Goal: Task Accomplishment & Management: Use online tool/utility

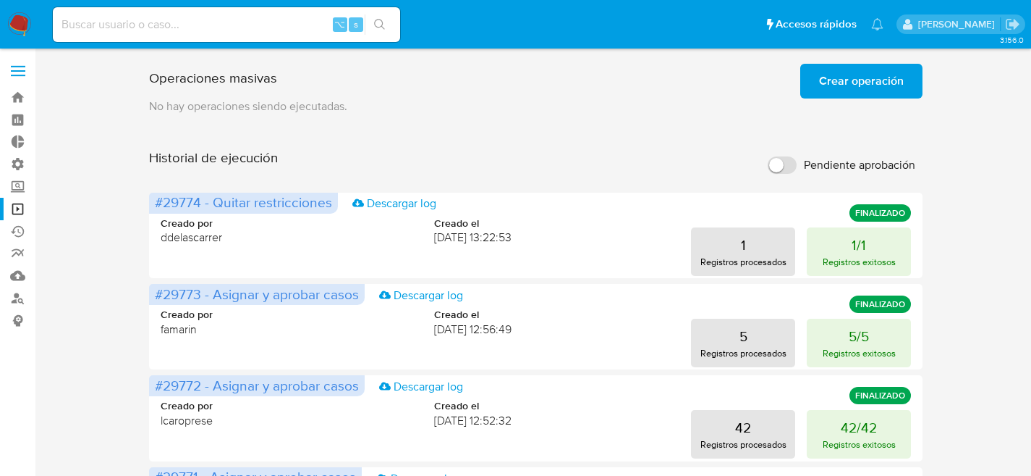
click at [908, 77] on button "Crear operación" at bounding box center [862, 81] width 122 height 35
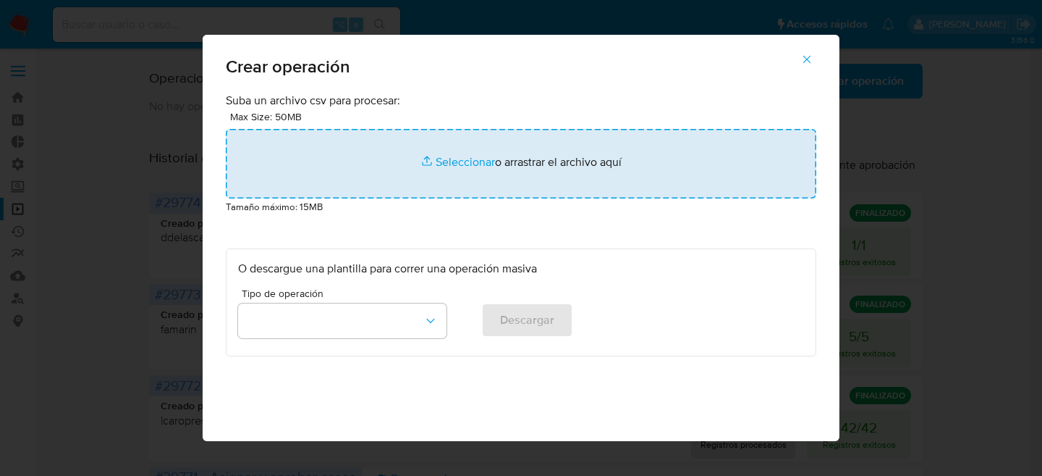
click at [387, 154] on input "file" at bounding box center [521, 163] width 591 height 69
type input "C:\fakepath\Macro para ROS - Facu - Paso3.csv"
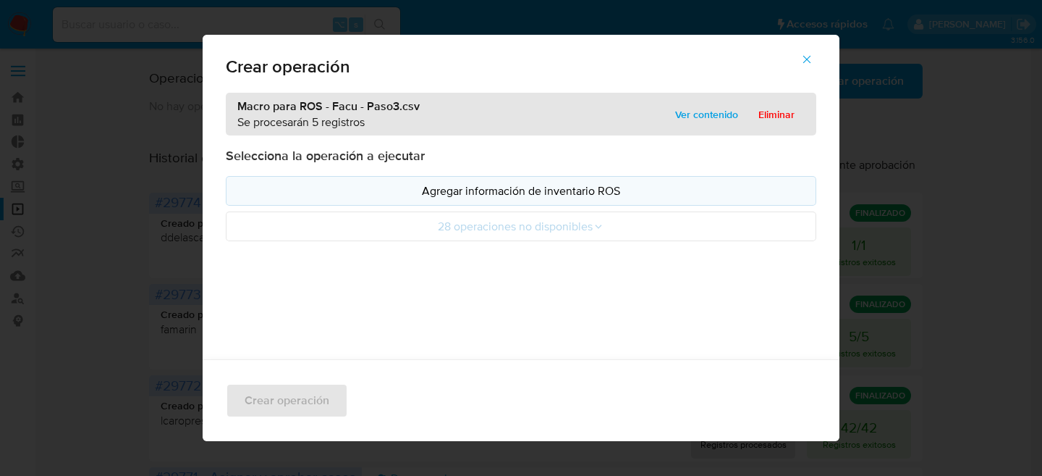
click at [486, 189] on p "Agregar información de inventario ROS" at bounding box center [521, 190] width 566 height 17
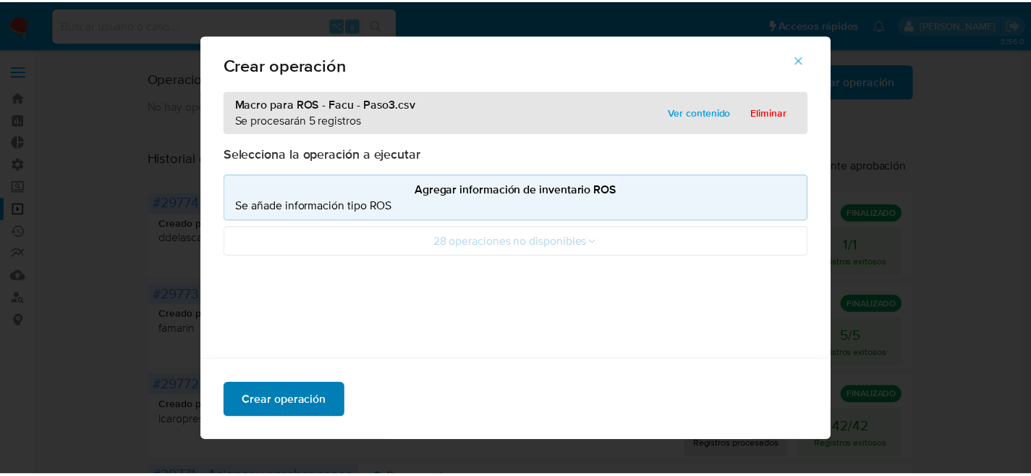
scroll to position [3, 0]
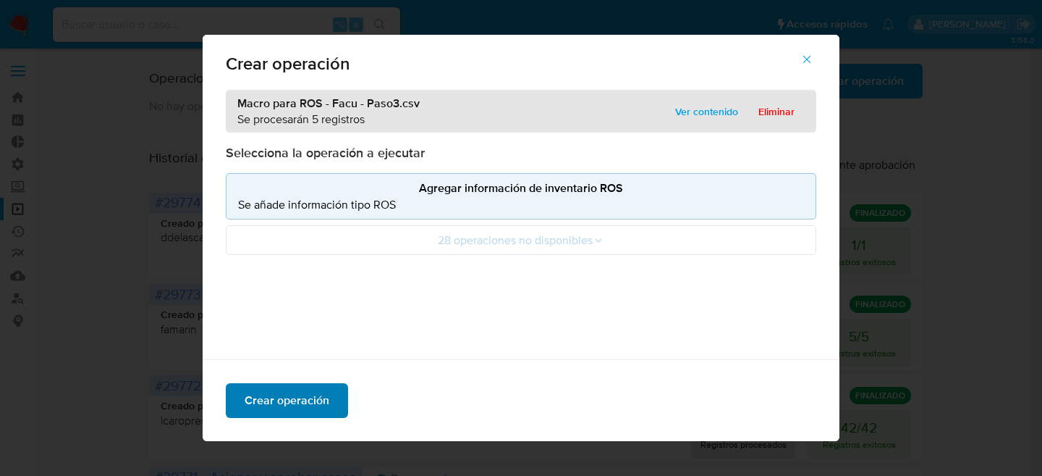
click at [295, 401] on span "Crear operación" at bounding box center [287, 400] width 85 height 32
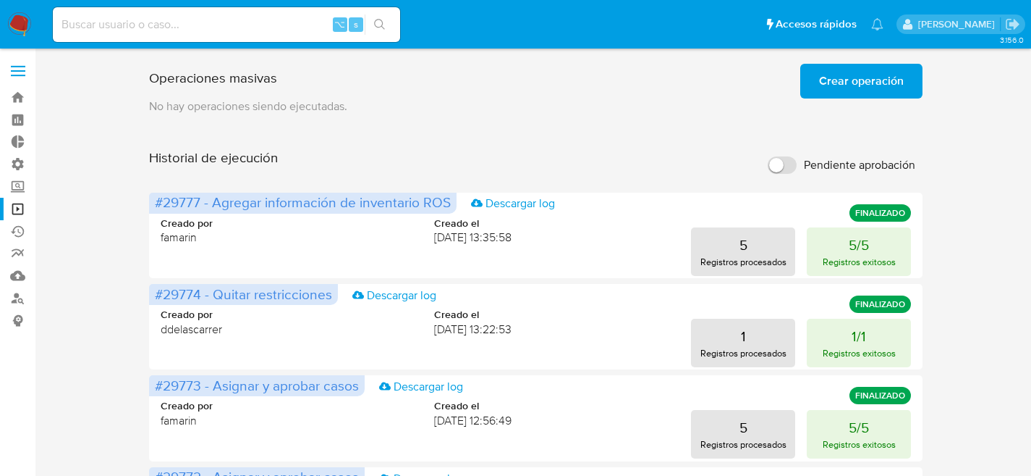
click at [872, 84] on span "Crear operación" at bounding box center [861, 81] width 85 height 32
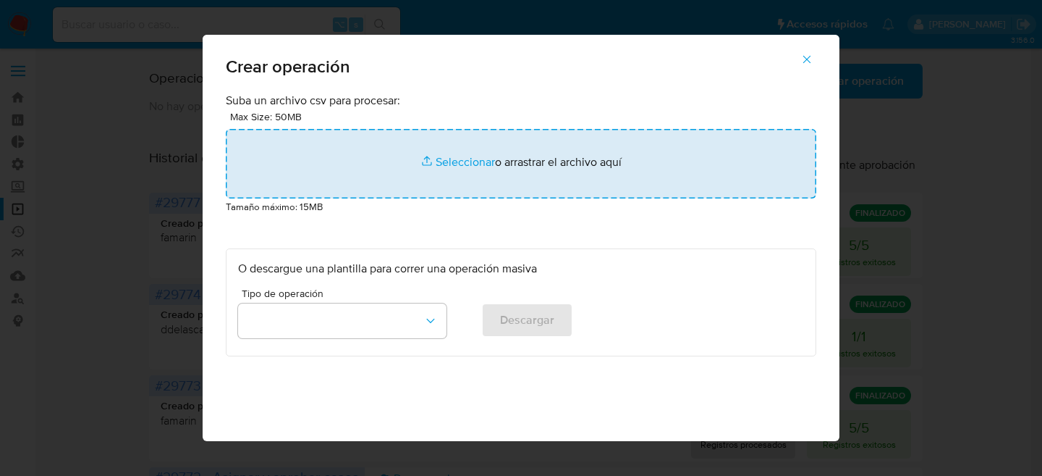
click at [478, 143] on input "file" at bounding box center [521, 163] width 591 height 69
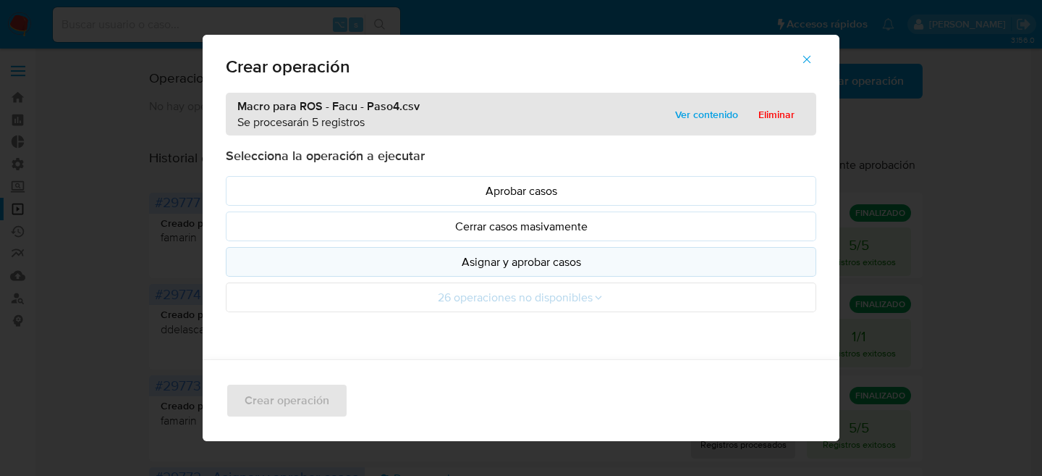
click at [597, 259] on p "Asignar y aprobar casos" at bounding box center [521, 261] width 566 height 17
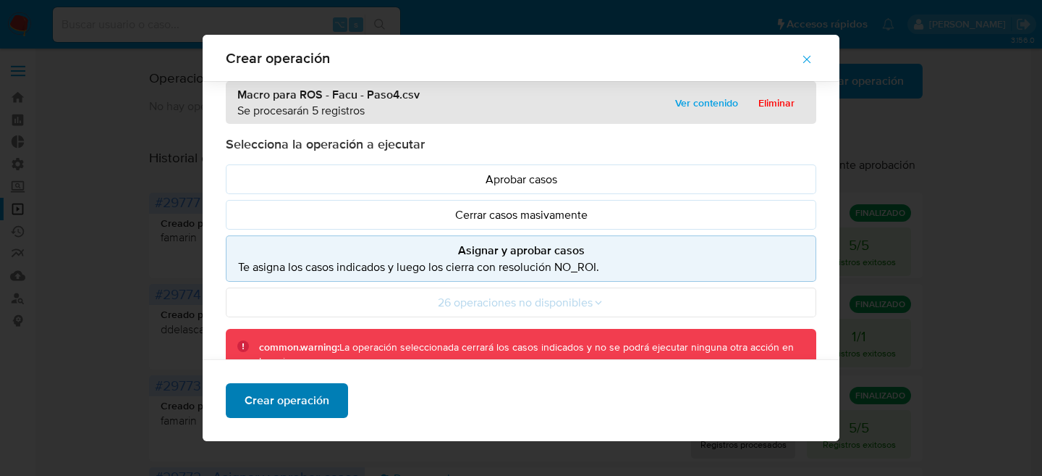
scroll to position [151, 0]
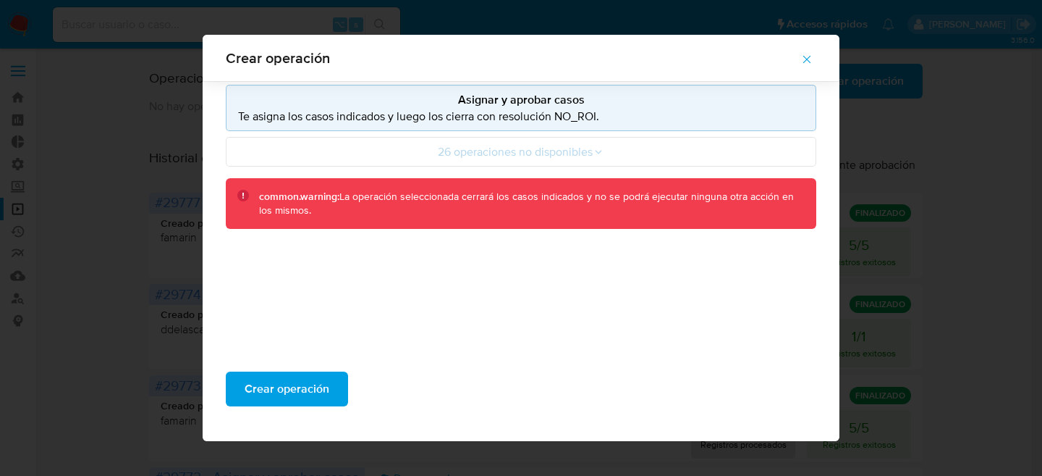
click at [304, 410] on div "Crear operación" at bounding box center [521, 394] width 637 height 93
click at [312, 405] on span "Crear operación" at bounding box center [287, 389] width 85 height 32
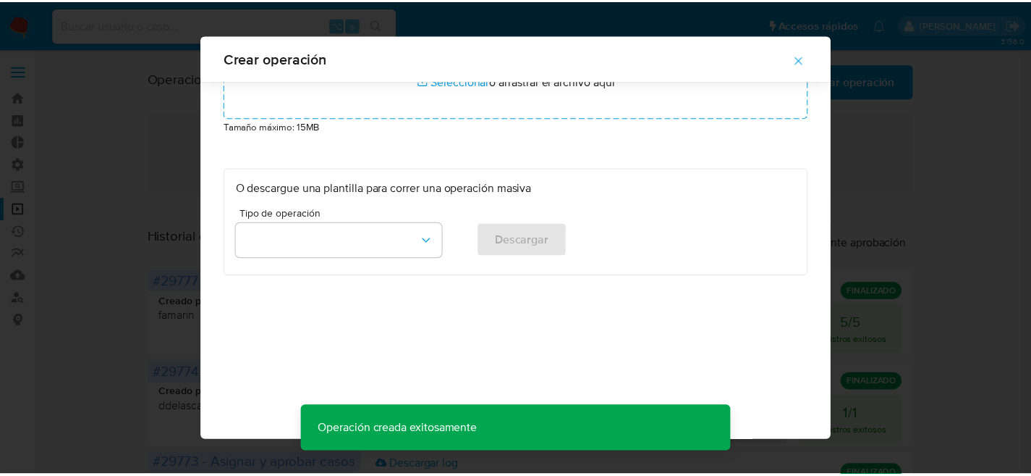
scroll to position [69, 0]
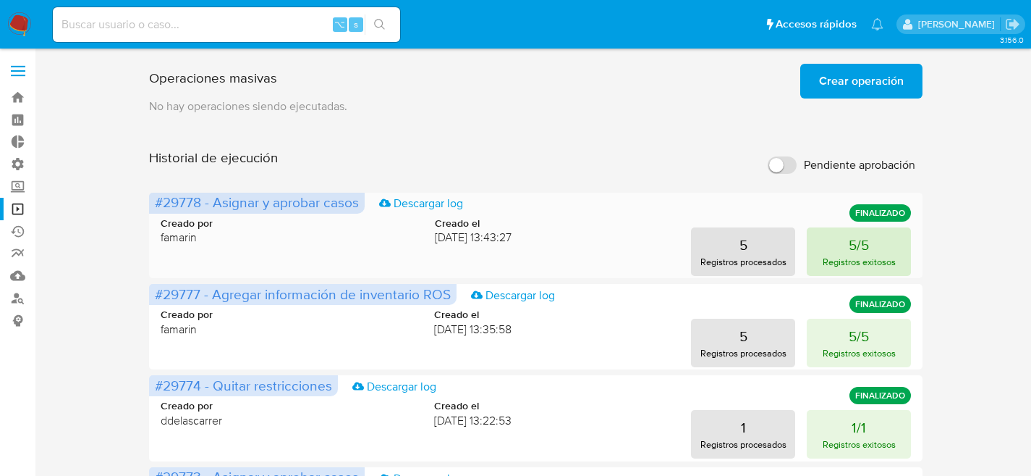
click at [841, 253] on button "5/5 Registros exitosos" at bounding box center [859, 251] width 104 height 48
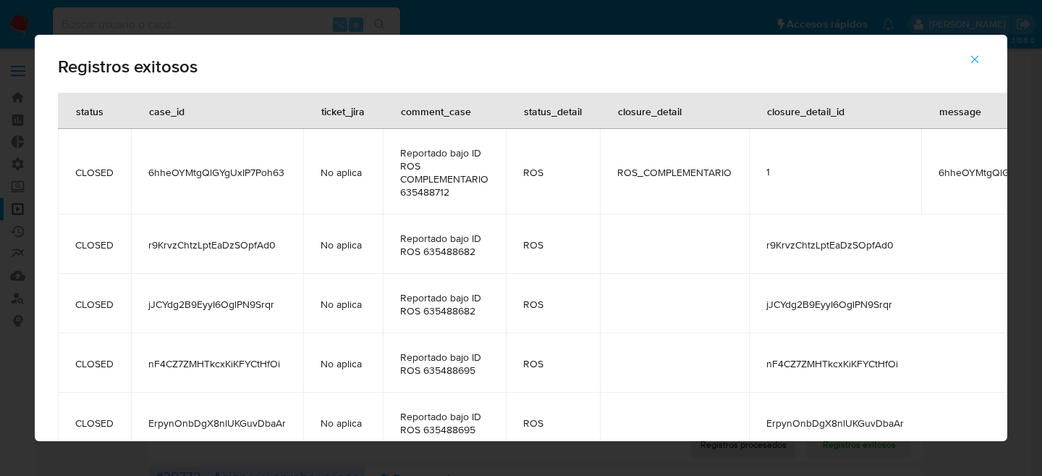
drag, startPoint x: 659, startPoint y: 241, endPoint x: 909, endPoint y: 263, distance: 251.4
drag, startPoint x: 876, startPoint y: 219, endPoint x: 982, endPoint y: 219, distance: 106.4
click at [982, 219] on table "status case_id ticket_jira comment_case status_detail closure_detail closure_de…" at bounding box center [575, 272] width 1034 height 359
drag, startPoint x: 953, startPoint y: 208, endPoint x: 1001, endPoint y: 176, distance: 58.0
click at [1039, 196] on div "Registros exitosos status case_id ticket_jira comment_case status_detail closur…" at bounding box center [521, 238] width 1042 height 476
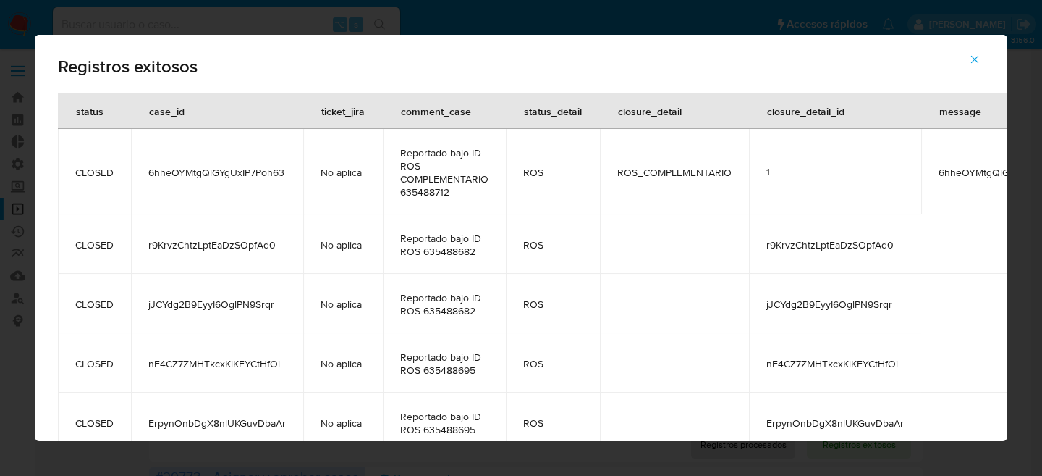
click at [832, 114] on div "closure_detail_id" at bounding box center [806, 110] width 112 height 35
drag, startPoint x: 882, startPoint y: 111, endPoint x: 1005, endPoint y: 102, distance: 123.4
click at [1005, 102] on div "Registros exitosos status case_id ticket_jira comment_case status_detail closur…" at bounding box center [521, 238] width 973 height 406
click at [863, 132] on td "1" at bounding box center [835, 171] width 172 height 85
click at [273, 35] on div "Registros exitosos" at bounding box center [521, 64] width 973 height 58
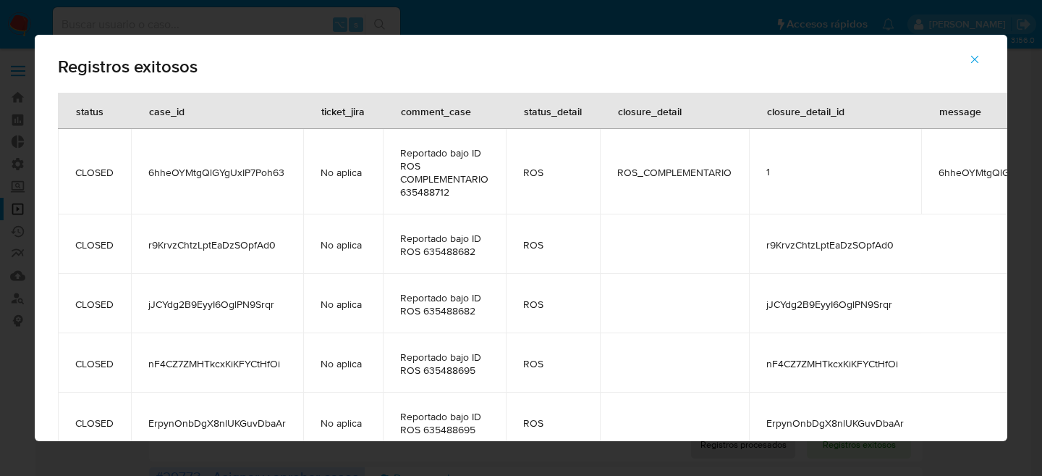
click at [278, 20] on div "Registros exitosos status case_id ticket_jira comment_case status_detail closur…" at bounding box center [521, 238] width 1042 height 476
click at [274, 18] on div "Registros exitosos status case_id ticket_jira comment_case status_detail closur…" at bounding box center [521, 238] width 1042 height 476
click at [958, 59] on button "button" at bounding box center [975, 59] width 51 height 35
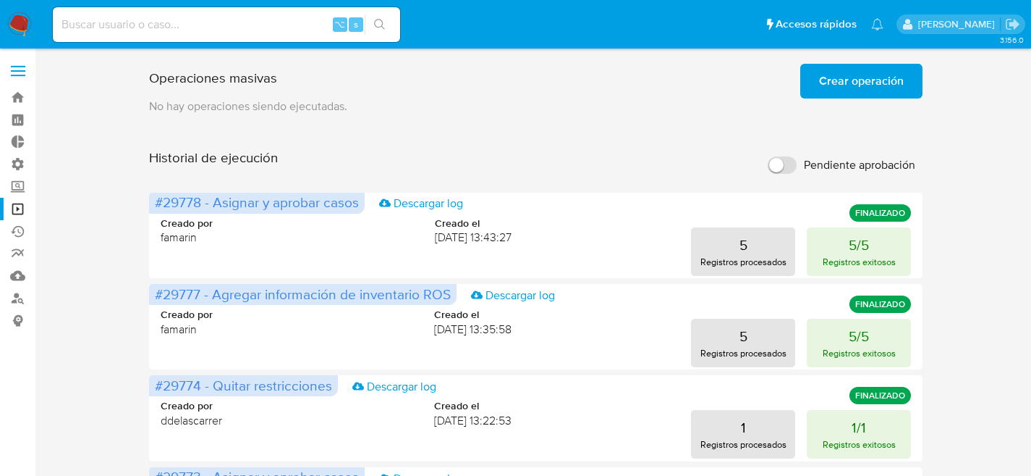
click at [182, 44] on div "⌥ s" at bounding box center [226, 24] width 347 height 41
click at [200, 20] on input at bounding box center [226, 24] width 347 height 19
paste input "BPhGlM9pKpAhg8d9hC293AbF"
type input "BPhGlM9pKpAhg8d9hC293AbF"
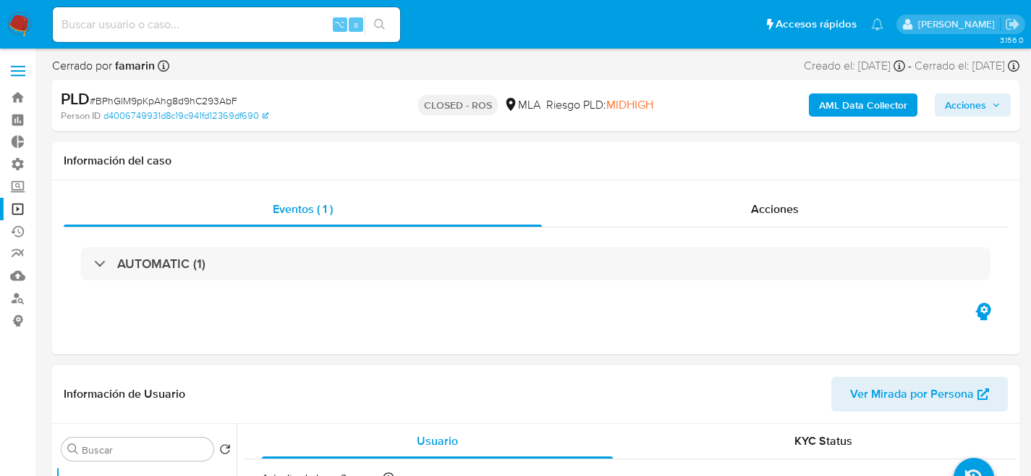
select select "10"
click at [319, 29] on input at bounding box center [226, 24] width 347 height 19
click at [298, 29] on input at bounding box center [226, 24] width 347 height 19
paste input "FeT8mbZd890o7bb9KOfl6NYh"
type input "FeT8mbZd890o7bb9KOfl6NYh"
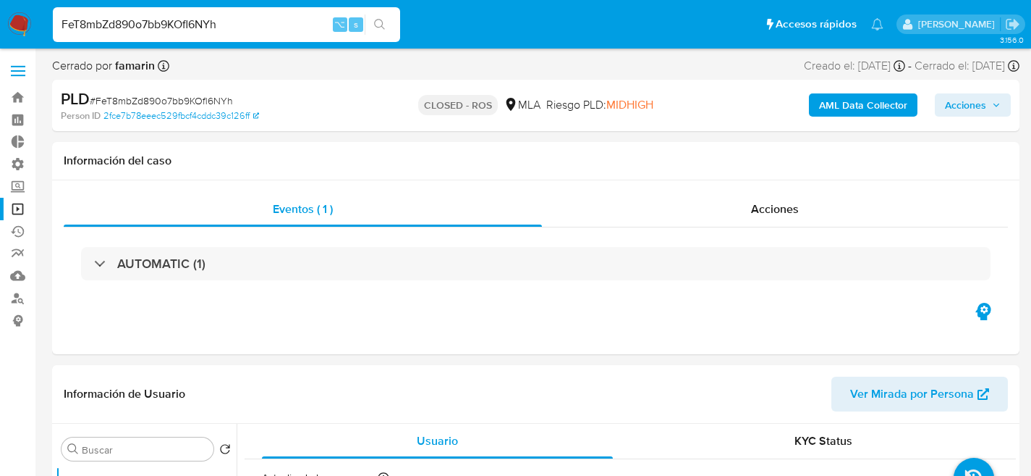
select select "10"
click at [233, 24] on input "FeT8mbZd890o7bb9KOfl6NYh" at bounding box center [226, 24] width 347 height 19
click at [233, 27] on input "FeT8mbZd890o7bb9KOfl6NYh" at bounding box center [226, 24] width 347 height 19
paste input "7PO5mvzCfhfMTG9vPdhpoJCg"
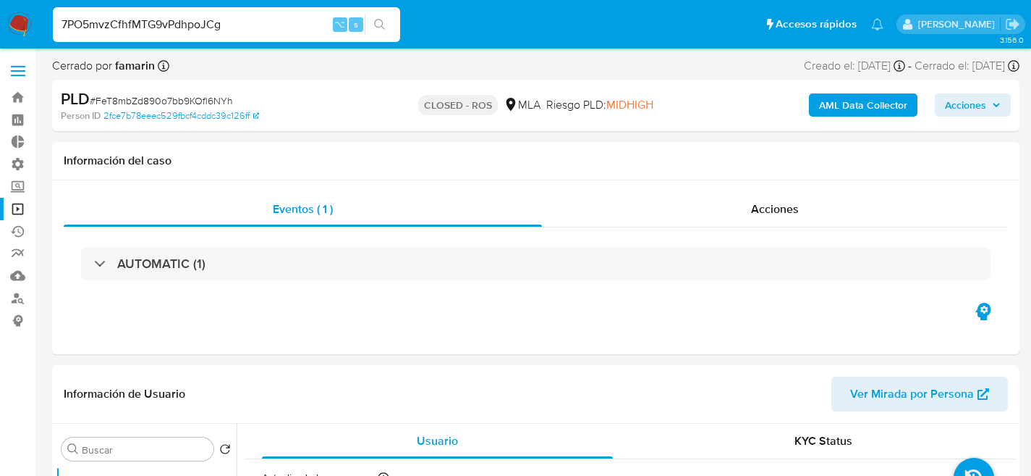
type input "7PO5mvzCfhfMTG9vPdhpoJCg"
select select "10"
click at [237, 13] on div "7PO5mvzCfhfMTG9vPdhpoJCg ⌥ s" at bounding box center [226, 24] width 347 height 35
click at [237, 15] on input "7PO5mvzCfhfMTG9vPdhpoJCg" at bounding box center [226, 24] width 347 height 19
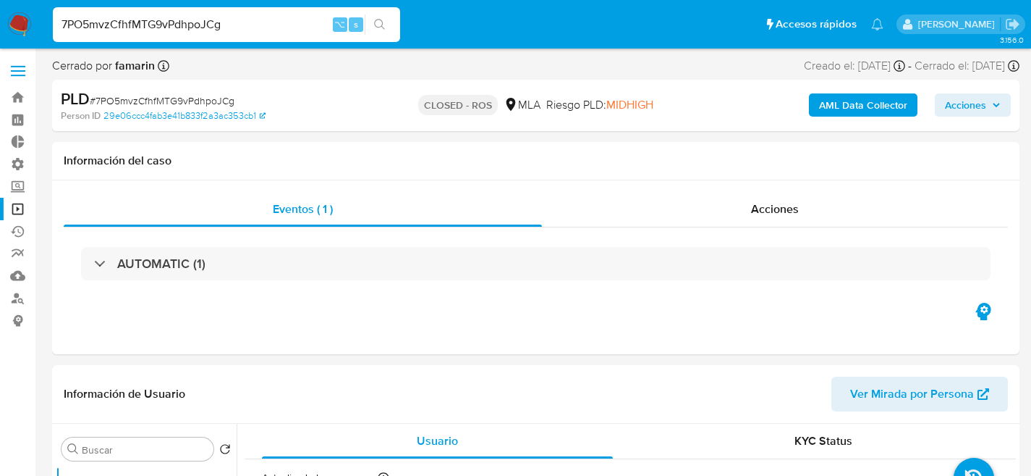
click at [237, 15] on input "7PO5mvzCfhfMTG9vPdhpoJCg" at bounding box center [226, 24] width 347 height 19
paste input "2SJGE44lR8QBG4G4CNDGMhLo"
type input "2SJGE44lR8QBG4G4CNDGMhLo"
select select "10"
click at [195, 12] on div "2SJGE44lR8QBG4G4CNDGMhLo ⌥ s" at bounding box center [226, 24] width 347 height 35
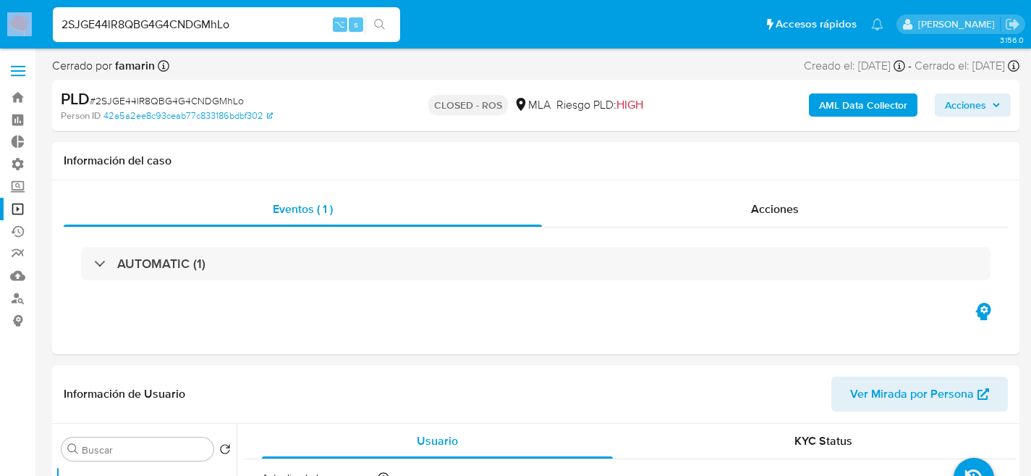
click at [195, 12] on div "2SJGE44lR8QBG4G4CNDGMhLo ⌥ s" at bounding box center [226, 24] width 347 height 35
click at [214, 20] on input "2SJGE44lR8QBG4G4CNDGMhLo" at bounding box center [226, 24] width 347 height 19
paste input "ua3Dg4OKhU6vsFW5ib4U96VI"
type input "ua3Dg4OKhU6vsFW5ib4U96VI"
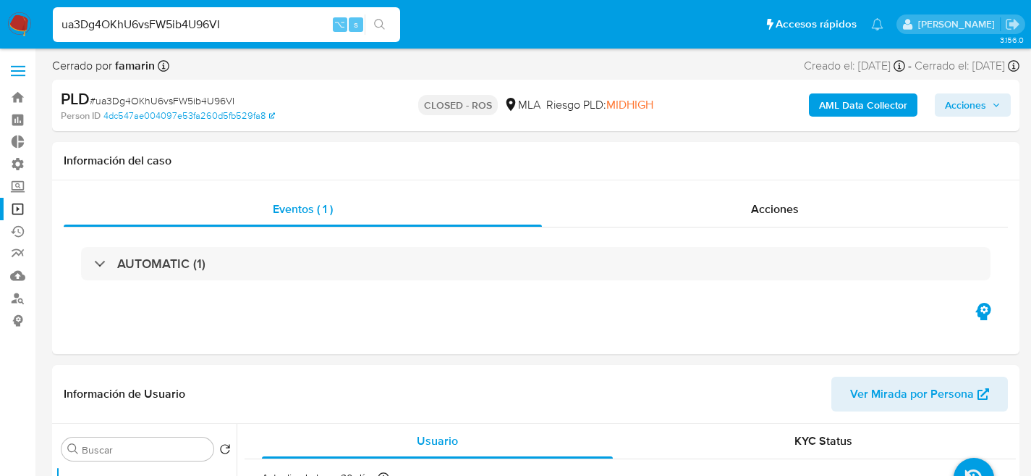
select select "10"
click at [214, 22] on input "ua3Dg4OKhU6vsFW5ib4U96VI" at bounding box center [226, 24] width 347 height 19
paste input "je1MS5Ohr17ce7QqpMvCAqd9"
type input "je1MS5Ohr17ce7QqpMvCAqd9"
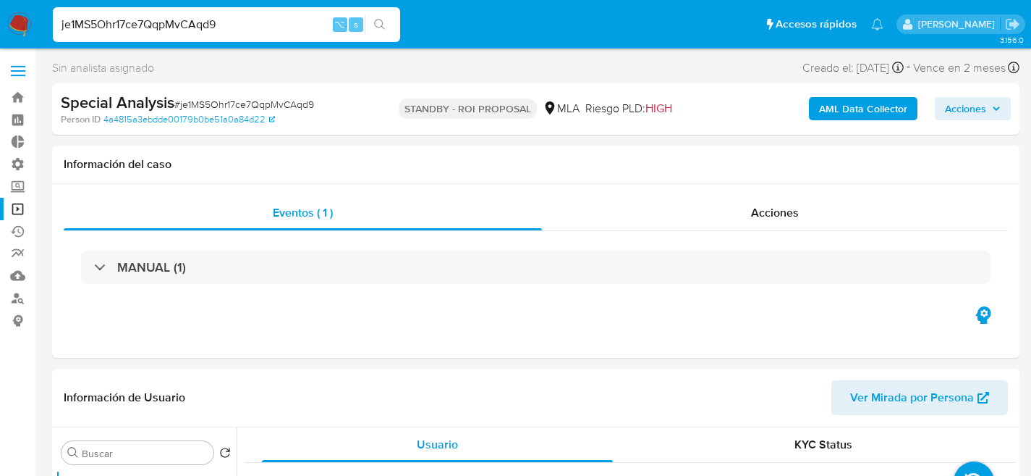
select select "10"
click at [276, 105] on span "# je1MS5Ohr17ce7QqpMvCAqd9" at bounding box center [244, 104] width 140 height 14
copy span "je1MS5Ohr17ce7QqpMvCAqd9"
click at [216, 28] on input "je1MS5Ohr17ce7QqpMvCAqd9" at bounding box center [226, 24] width 347 height 19
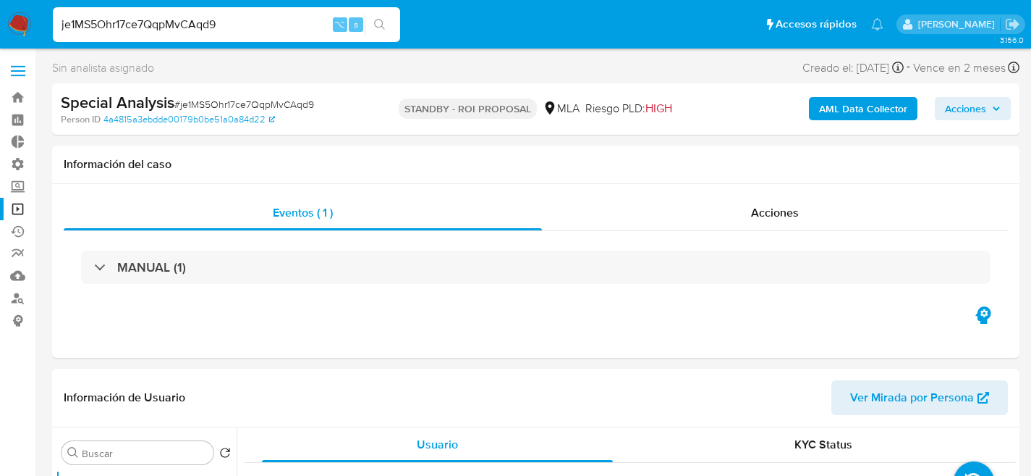
click at [216, 28] on input "je1MS5Ohr17ce7QqpMvCAqd9" at bounding box center [226, 24] width 347 height 19
paste input "xOsgSl8URcILfvwHxkYFShtY"
type input "xOsgSl8URcILfvwHxkYFShtY"
select select "10"
click at [239, 46] on nav "Pausado Ver notificaciones xOsgSl8URcILfvwHxkYFShtY ⌥ s Accesos rápidos Presion…" at bounding box center [515, 24] width 1031 height 48
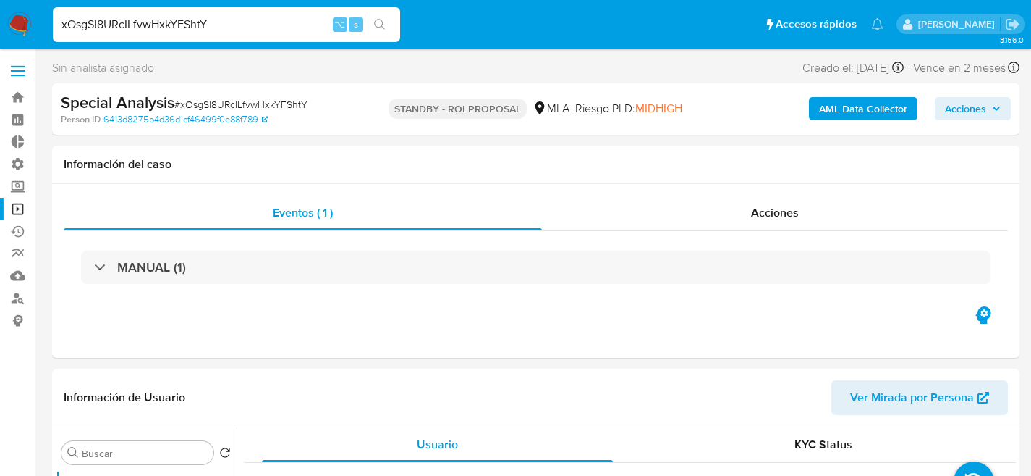
click at [238, 36] on div "xOsgSl8URcILfvwHxkYFShtY ⌥ s" at bounding box center [226, 24] width 347 height 35
click at [239, 35] on div "xOsgSl8URcILfvwHxkYFShtY ⌥ s" at bounding box center [226, 24] width 347 height 35
click at [244, 25] on input "xOsgSl8URcILfvwHxkYFShtY" at bounding box center [226, 24] width 347 height 19
paste input "7qYUYGXbjvUuwZrwvsbPocpI"
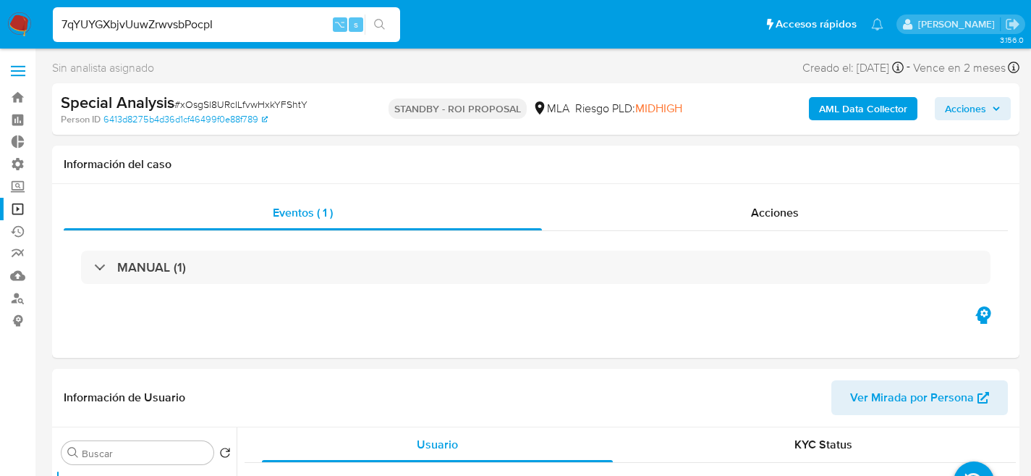
type input "7qYUYGXbjvUuwZrwvsbPocpI"
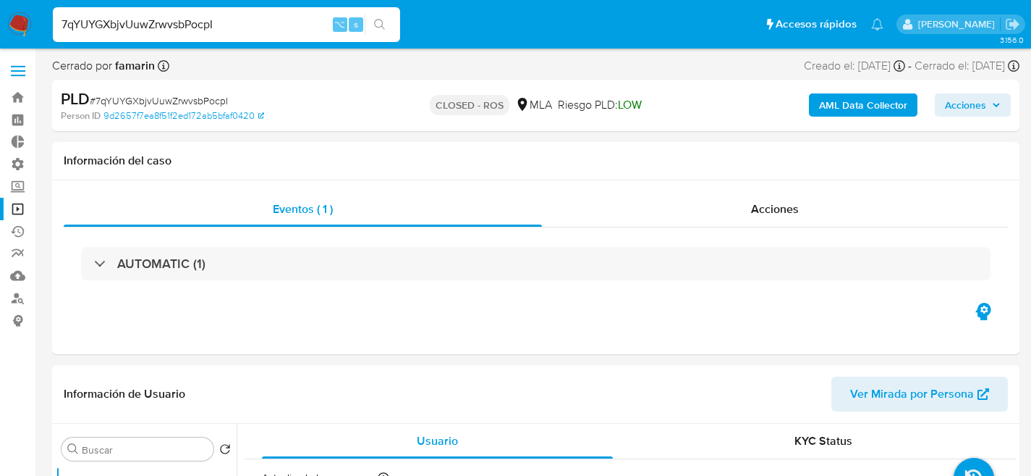
click at [240, 34] on div "7qYUYGXbjvUuwZrwvsbPocpI ⌥ s" at bounding box center [226, 24] width 347 height 35
select select "10"
click at [242, 29] on input "7qYUYGXbjvUuwZrwvsbPocpI" at bounding box center [226, 24] width 347 height 19
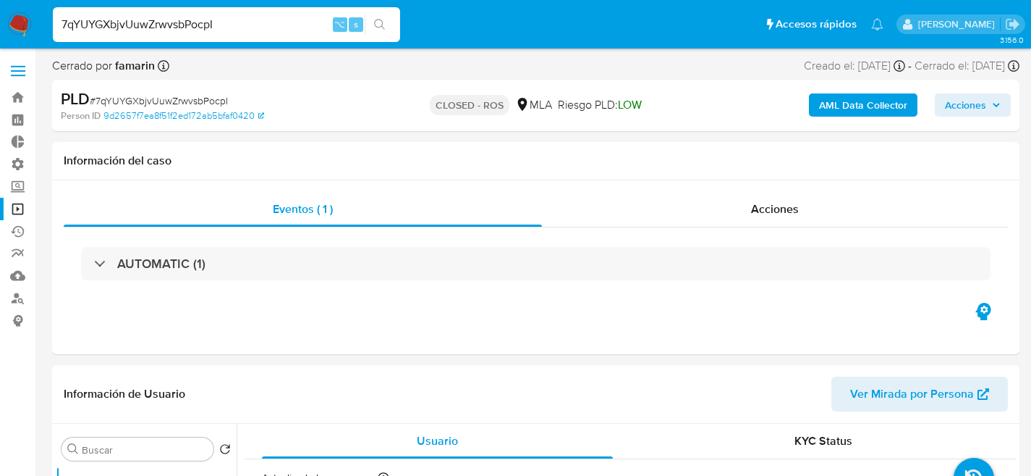
paste input "8l7JOdtS2u7NBQqQSDLnQRFg"
type input "8l7JOdtS2u7NBQqQSDLnQRFg"
click at [276, 12] on div "8l7JOdtS2u7NBQqQSDLnQRFg ⌥ s" at bounding box center [226, 24] width 347 height 35
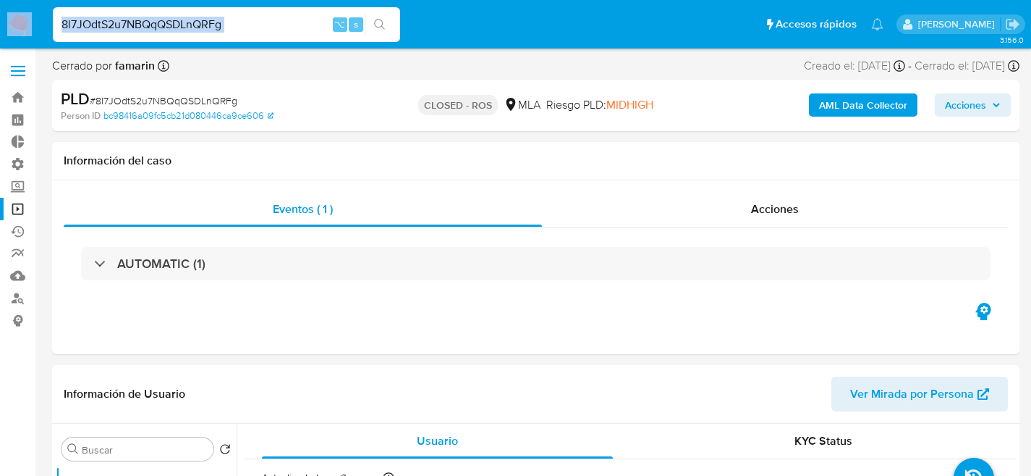
click at [276, 12] on div "8l7JOdtS2u7NBQqQSDLnQRFg ⌥ s" at bounding box center [226, 24] width 347 height 35
select select "10"
click at [273, 22] on input "8l7JOdtS2u7NBQqQSDLnQRFg" at bounding box center [226, 24] width 347 height 19
paste input "Cm8j5Bh7aFml4chczAp9Jvat"
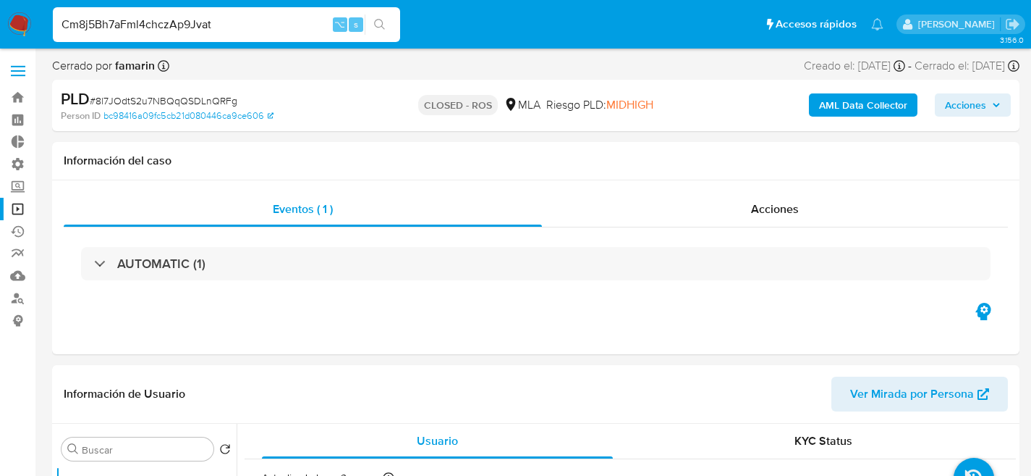
type input "Cm8j5Bh7aFml4chczAp9Jvat"
select select "10"
click at [229, 21] on input "Cm8j5Bh7aFml4chczAp9Jvat" at bounding box center [226, 24] width 347 height 19
paste input "r9KrvzChtzLptEaDzSOpfAd0"
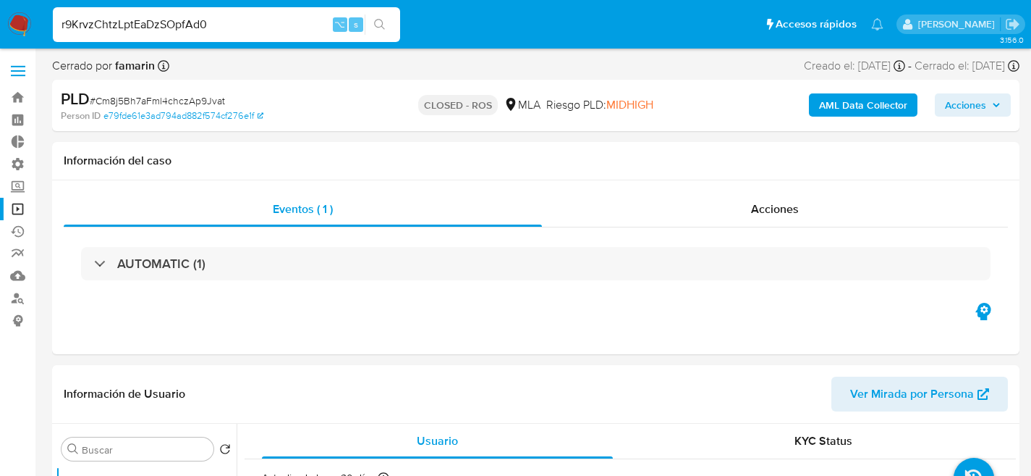
type input "r9KrvzChtzLptEaDzSOpfAd0"
click at [250, 46] on nav "Pausado Ver notificaciones r9KrvzChtzLptEaDzSOpfAd0 ⌥ s Accesos rápidos Presion…" at bounding box center [515, 24] width 1031 height 48
select select "10"
click at [252, 32] on input "r9KrvzChtzLptEaDzSOpfAd0" at bounding box center [226, 24] width 347 height 19
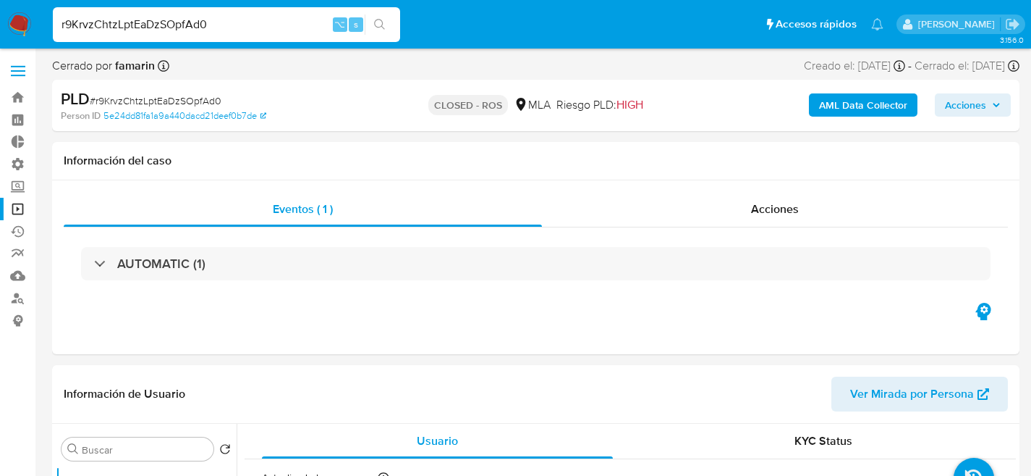
paste input "6hheOYMtgQlGYgUxIP7Poh63"
type input "6hheOYMtgQlGYgUxIP7Poh63"
select select "10"
click at [241, 38] on div "6hheOYMtgQlGYgUxIP7Poh63 ⌥ s" at bounding box center [226, 24] width 347 height 35
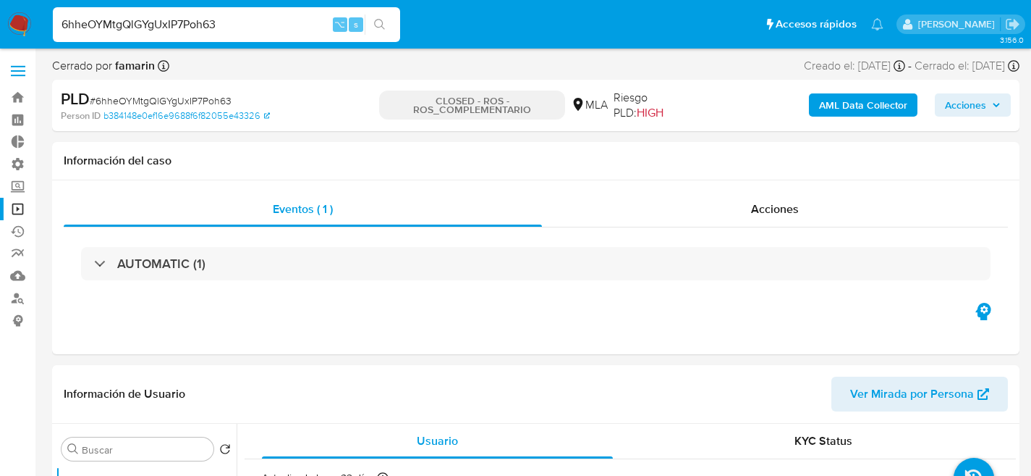
click at [241, 34] on div "6hheOYMtgQlGYgUxIP7Poh63 ⌥ s" at bounding box center [226, 24] width 347 height 35
click at [240, 28] on input "6hheOYMtgQlGYgUxIP7Poh63" at bounding box center [226, 24] width 347 height 19
paste input "nF4CZ7ZMHTkcxKiKFYCtHfOi"
type input "nF4CZ7ZMHTkcxKiKFYCtHfOi"
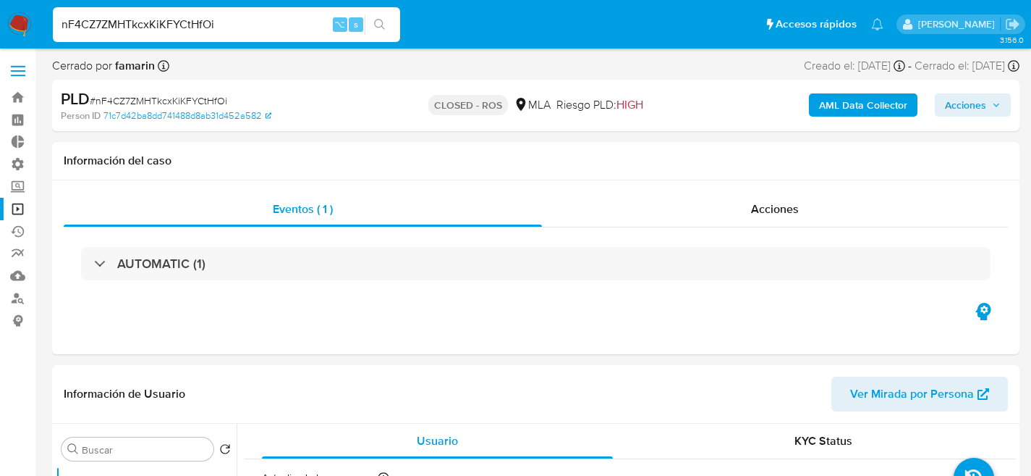
select select "10"
click at [214, 16] on input "nF4CZ7ZMHTkcxKiKFYCtHfOi" at bounding box center [226, 24] width 347 height 19
paste input "2SJGE44lR8QBG4G4CNDGMhLo"
type input "2SJGE44lR8QBG4G4CNDGMhLo"
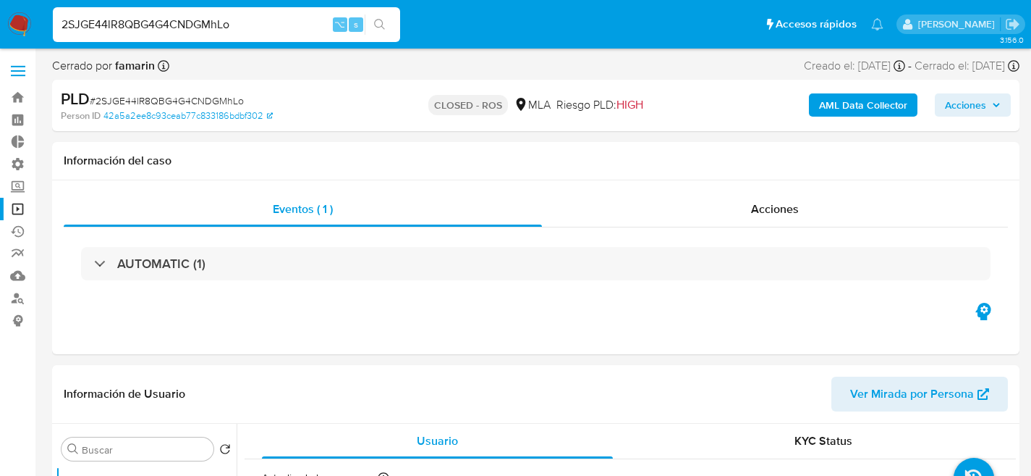
click at [200, 31] on input "2SJGE44lR8QBG4G4CNDGMhLo" at bounding box center [226, 24] width 347 height 19
select select "10"
paste input "aHLfWWeNlyj5S6Qvl4mqibrU"
type input "aHLfWWeNlyj5S6Qvl4mqibrU"
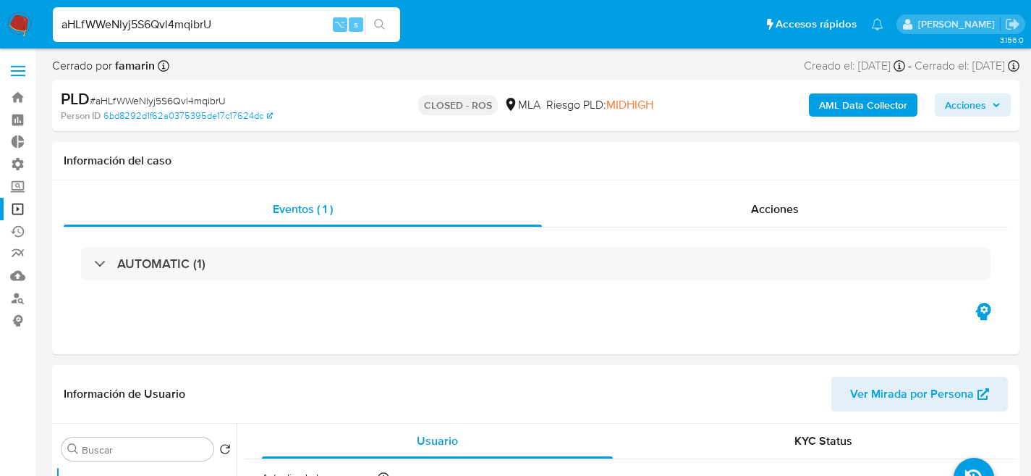
select select "10"
click at [245, 19] on input "aHLfWWeNlyj5S6Qvl4mqibrU" at bounding box center [226, 24] width 347 height 19
paste input "rgCuWloT7rdAJkQozRyZ9wlq"
type input "rgCuWloT7rdAJkQozRyZ9wlq"
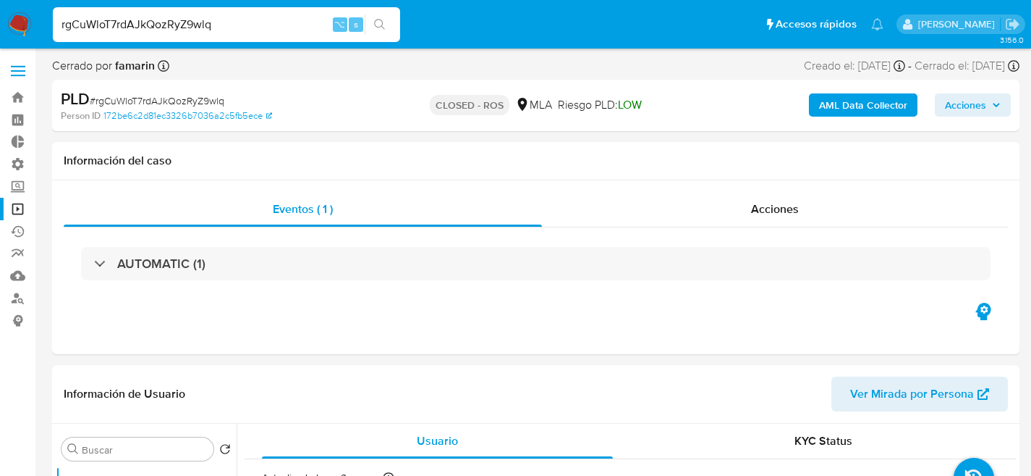
select select "10"
click at [236, 16] on input "rgCuWloT7rdAJkQozRyZ9wlq" at bounding box center [226, 24] width 347 height 19
paste input "d2xOI8kkLeZdkCvFMP6TlWVO"
type input "d2xOI8kkLeZdkCvFMP6TlWVO"
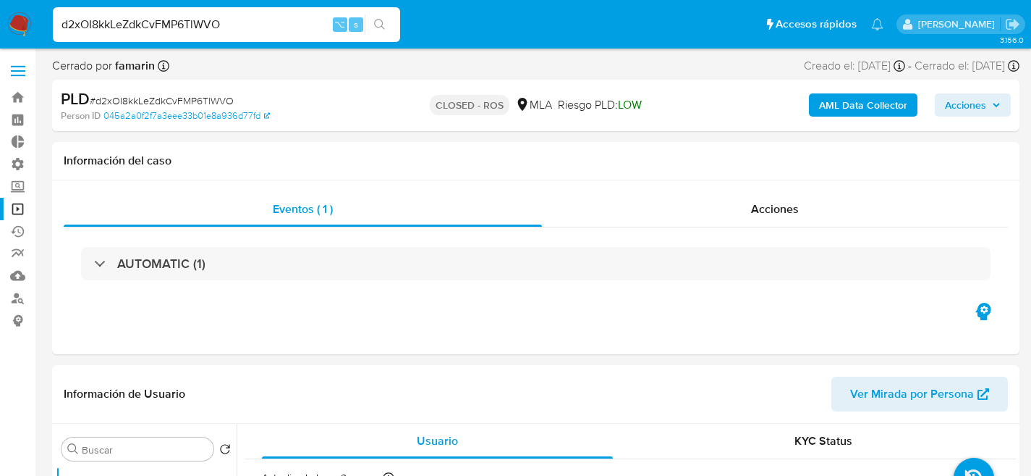
select select "10"
click at [269, 29] on input "d2xOI8kkLeZdkCvFMP6TlWVO" at bounding box center [226, 24] width 347 height 19
paste input "p2a5SJdA4Dhf1zLf59b7hFnG"
type input "p2a5SJdA4Dhf1zLf59b7hFnG"
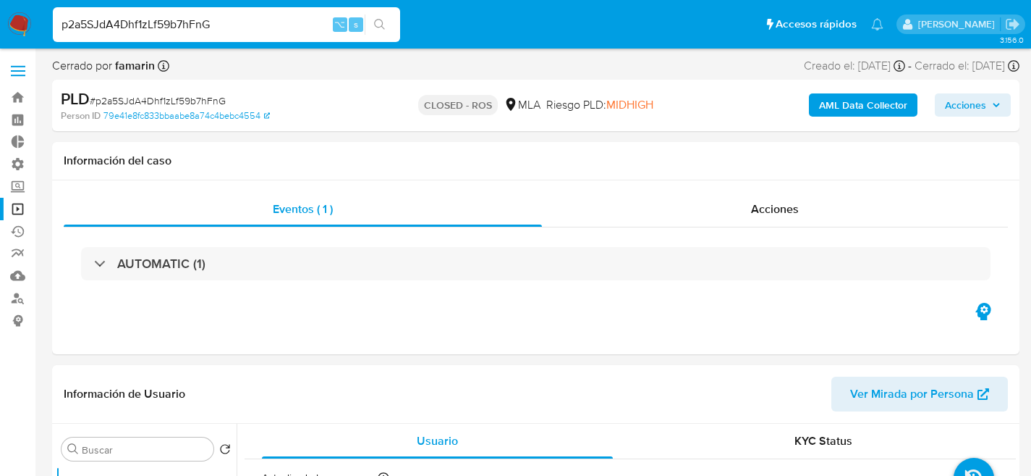
click at [233, 25] on input "p2a5SJdA4Dhf1zLf59b7hFnG" at bounding box center [226, 24] width 347 height 19
select select "10"
click at [233, 25] on input "p2a5SJdA4Dhf1zLf59b7hFnG" at bounding box center [226, 24] width 347 height 19
paste input "EDDtbOprUPROrJLKimUkEZDg"
type input "EDDtbOprUPROrJLKimUkEZDg"
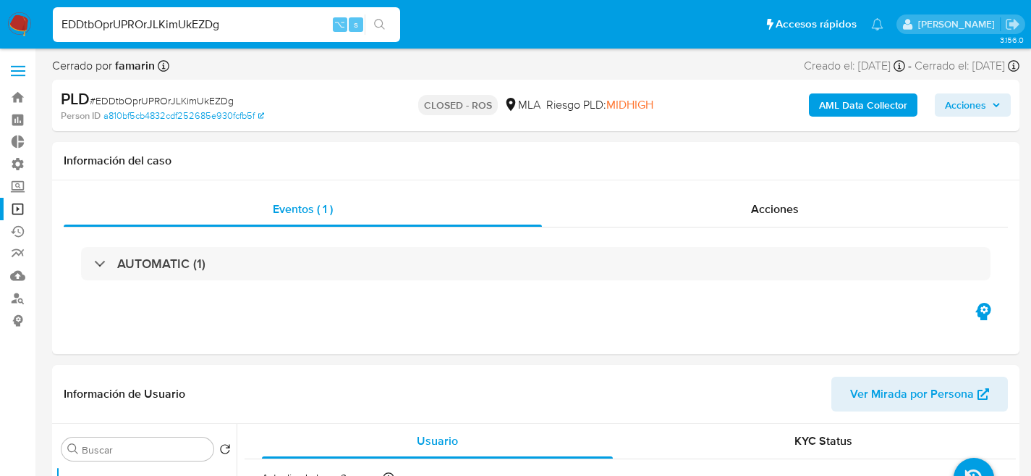
select select "10"
click at [282, 15] on input "EDDtbOprUPROrJLKimUkEZDg" at bounding box center [226, 24] width 347 height 19
paste input "vcPx0KeypT5hoq0BM6Ij2GjL"
type input "vcPx0KeypT5hoq0BM6Ij2GjL"
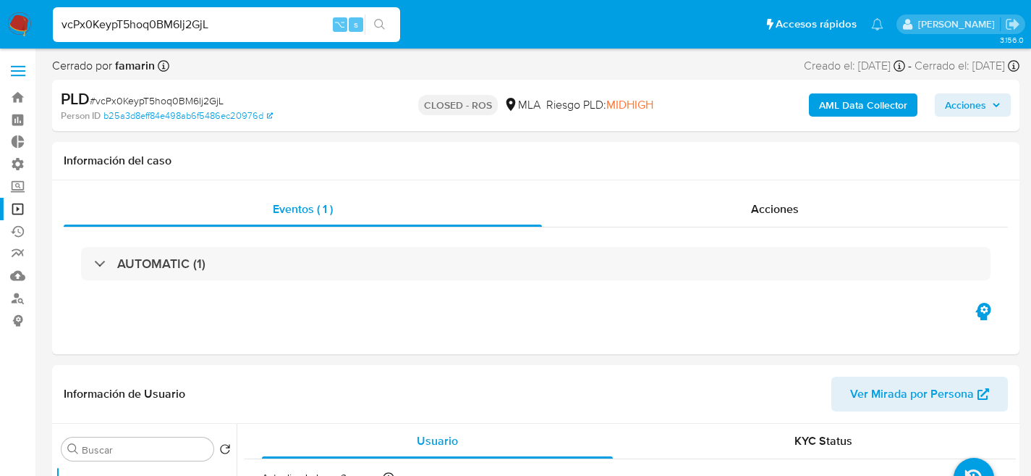
select select "10"
click at [274, 22] on input "vcPx0KeypT5hoq0BM6Ij2GjL" at bounding box center [226, 24] width 347 height 19
paste input "Msuj1ltu0D8dWTPblffHbOwD"
type input "Msuj1ltu0D8dWTPblffHbOwD"
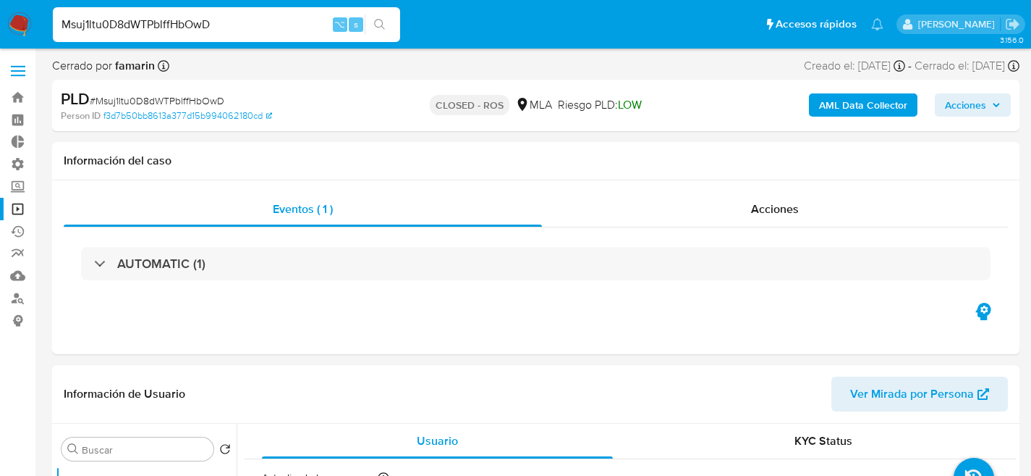
select select "10"
click at [279, 16] on input "Msuj1ltu0D8dWTPblffHbOwD" at bounding box center [226, 24] width 347 height 19
paste input "6cNvvpXwg41YxkiIzRi4oPqb"
type input "6cNvvpXwg41YxkiIzRi4oPqb"
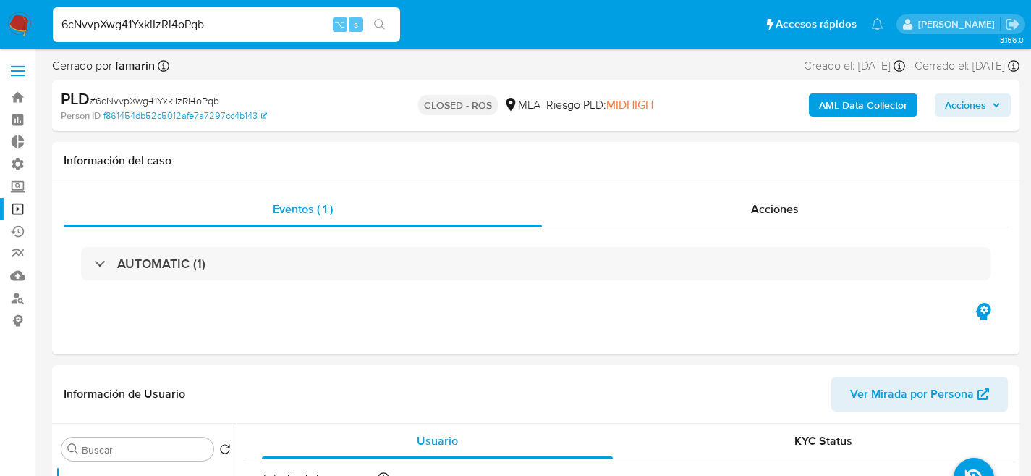
select select "10"
click at [257, 18] on input "6cNvvpXwg41YxkiIzRi4oPqb" at bounding box center [226, 24] width 347 height 19
paste input "xrIzMbDlOqH5GaDbCizzCBlq"
type input "xrIzMbDlOqH5GaDbCizzCBlq"
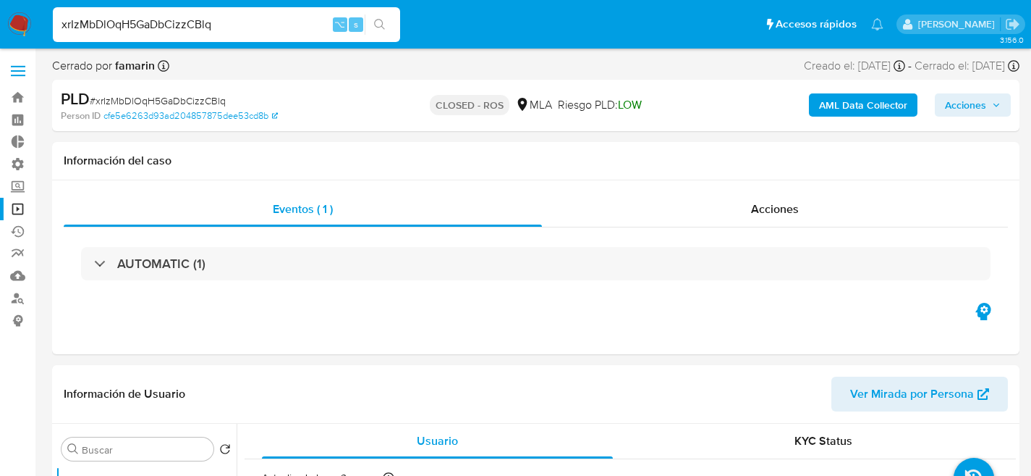
select select "10"
click at [250, 23] on input "xrIzMbDlOqH5GaDbCizzCBlq" at bounding box center [226, 24] width 347 height 19
paste input "7rsddcyM1f1mvsLGzxH9sjrd"
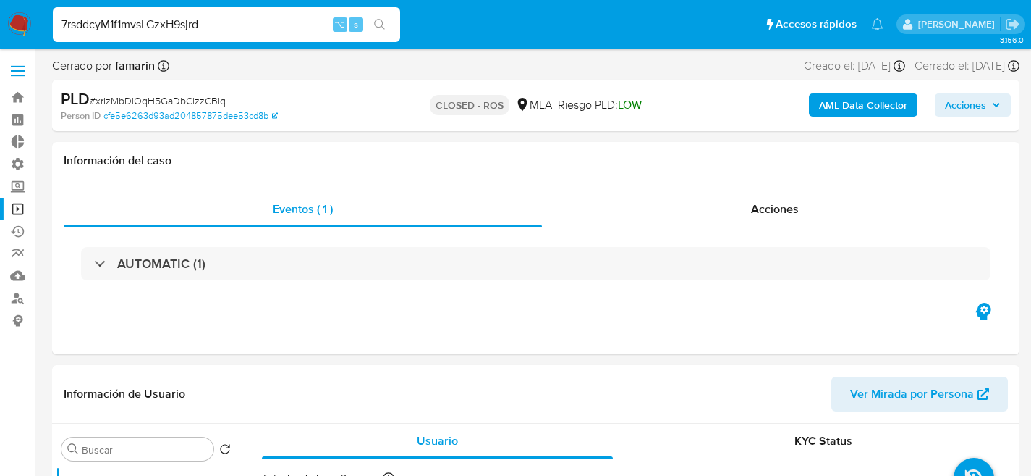
type input "7rsddcyM1f1mvsLGzxH9sjrd"
select select "10"
paste input "VkIBkgxOYSQrPwYdr5ssf0PQ"
click at [203, 21] on input "VkIBkgxOYSQrPwYdr5ssf0PQ7rsddcyM1f1mvsLGzxH9sjrd" at bounding box center [226, 24] width 347 height 19
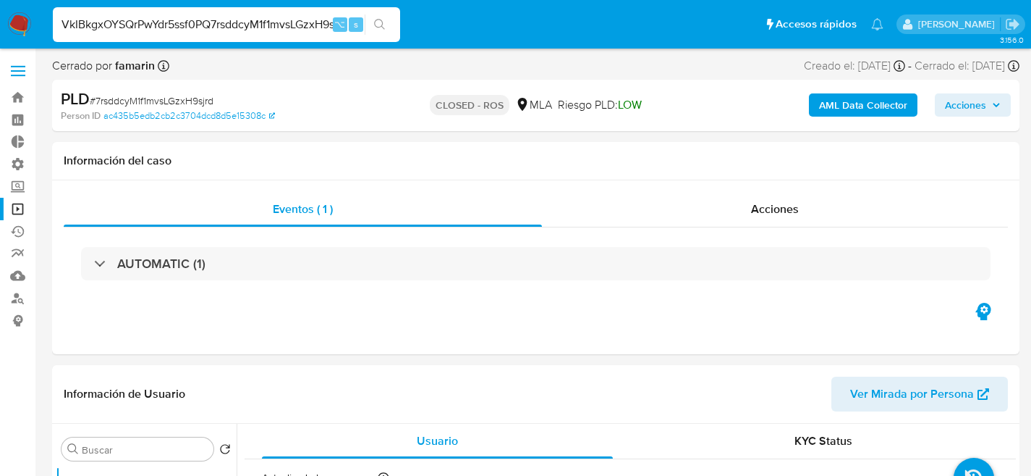
paste input
type input "VkIBkgxOYSQrPwYdr5ssf0PQ"
select select "10"
click at [216, 31] on input "VkIBkgxOYSQrPwYdr5ssf0PQ" at bounding box center [226, 24] width 347 height 19
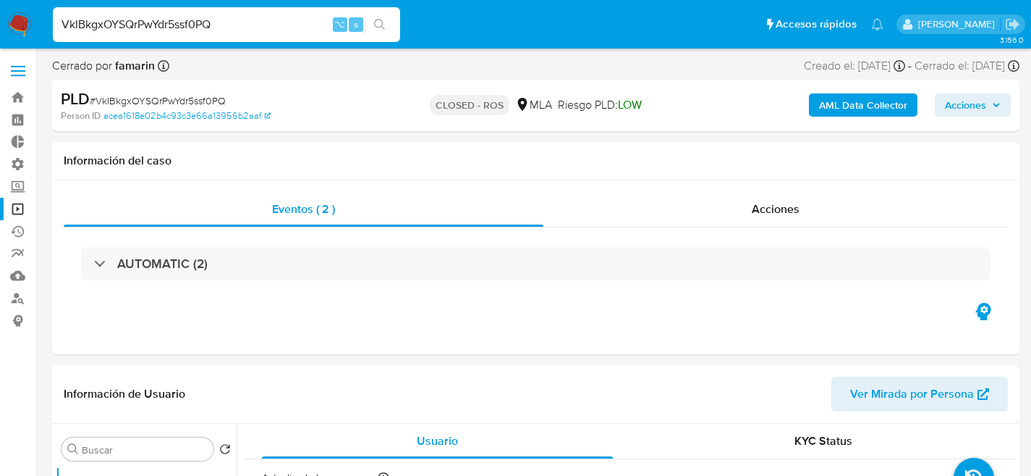
paste input "Mj7ItDw5KVOf0di8YFx5wR0J"
type input "Mj7ItDw5KVOf0di8YFx5wR0J"
select select "10"
click at [227, 21] on input "Mj7ItDw5KVOf0di8YFx5wR0J" at bounding box center [226, 24] width 347 height 19
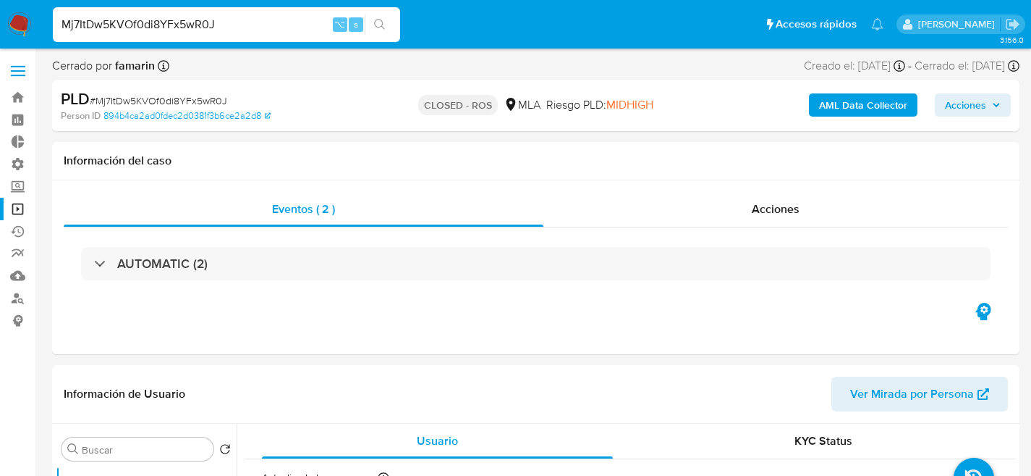
paste input "VkIBkgxOYSQrPwYdr5ssf0PQ"
type input "VkIBkgxOYSQrPwYdr5ssf0PQ"
select select "10"
click at [222, 22] on input "VkIBkgxOYSQrPwYdr5ssf0PQ" at bounding box center [226, 24] width 347 height 19
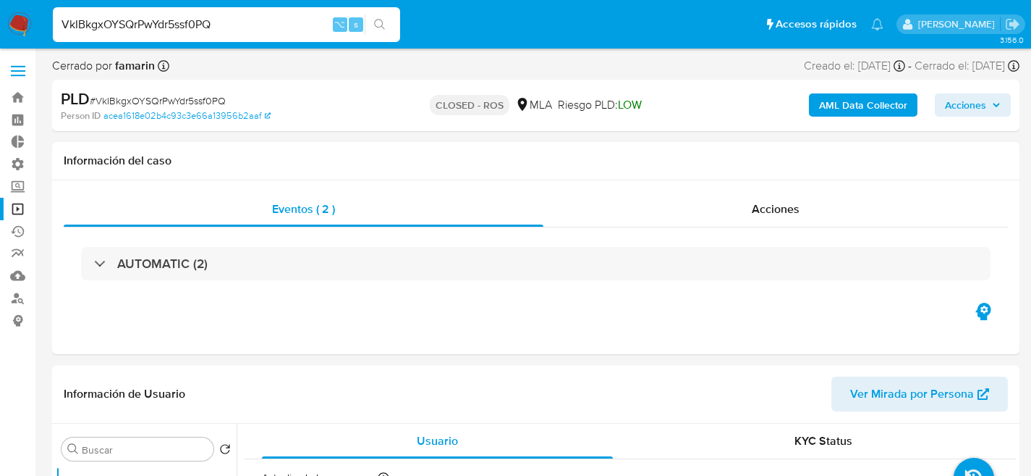
paste input "WpNzSg02N0Sxzo2uScOG5hZ4"
type input "WpNzSg02N0Sxzo2uScOG5hZ4"
select select "10"
click at [128, 34] on div "WpNzSg02N0Sxzo2uScOG5hZ4 ⌥ s" at bounding box center [226, 24] width 347 height 35
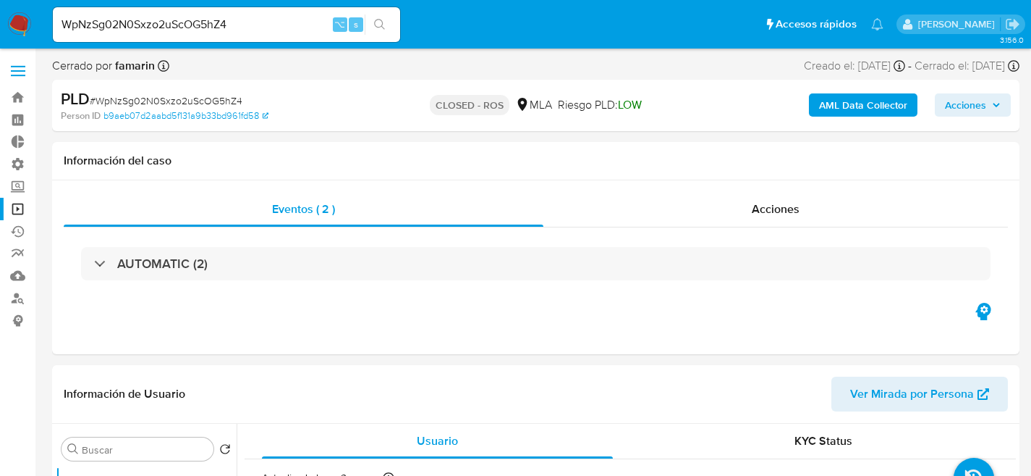
click at [142, 30] on input "WpNzSg02N0Sxzo2uScOG5hZ4" at bounding box center [226, 24] width 347 height 19
paste input "cSLhLZaLa1CeBqlZlmdCS3kF"
type input "cSLhLZaLa1CeBqlZlmdCS3kF"
click at [242, 15] on input "cSLhLZaLa1CeBqlZlmdCS3kF" at bounding box center [226, 24] width 347 height 19
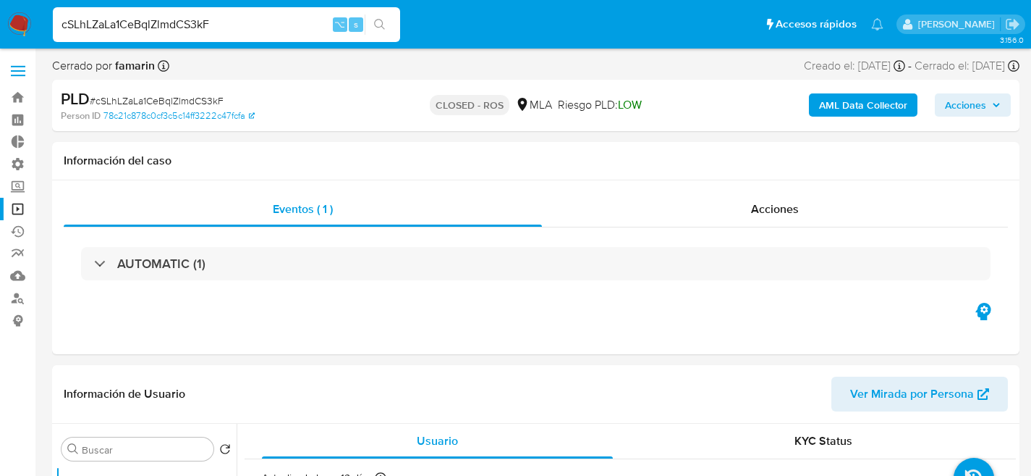
select select "10"
click at [242, 15] on input "cSLhLZaLa1CeBqlZlmdCS3kF" at bounding box center [226, 24] width 347 height 19
paste input "3MleCpE4q6wmvLhmz9gU5xbM"
type input "3MleCpE4q6wmvLhmz9gU5xbM"
select select "10"
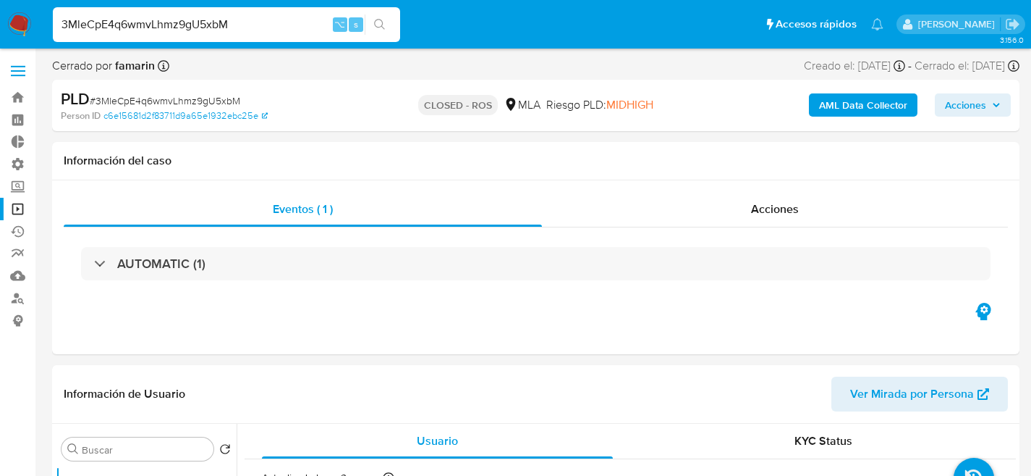
click at [263, 30] on input "3MleCpE4q6wmvLhmz9gU5xbM" at bounding box center [226, 24] width 347 height 19
paste input "YMk3gmhOJpHYdktPE3dqYfWL"
click at [232, 16] on input "YMk3gmhOJpHYdktPE3dqYfWL" at bounding box center [226, 24] width 347 height 19
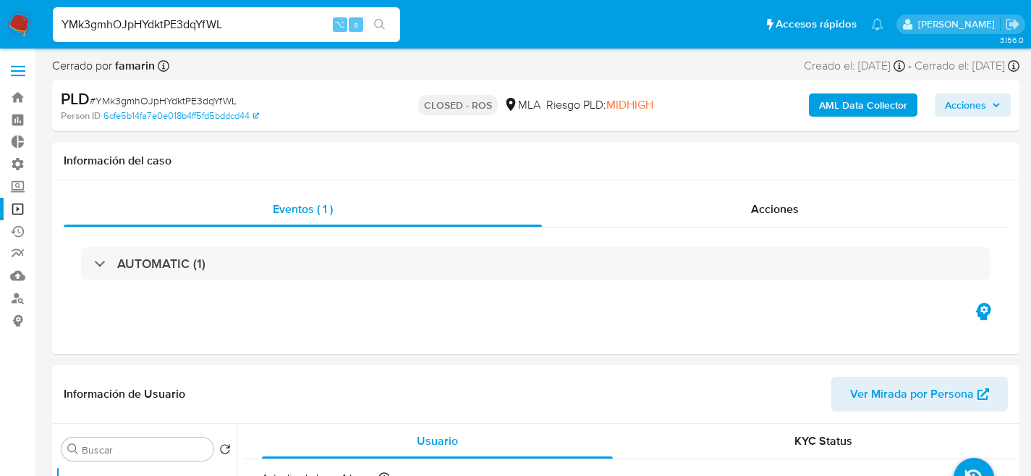
paste input "irEF9JjiuDuNH4DPH2h8YgMs"
type input "irEF9JjiuDuNH4DPH2h8YgMs"
select select "10"
click at [269, 13] on div "irEF9JjiuDuNH4DPH2h8YgMs ⌥ s" at bounding box center [226, 24] width 347 height 35
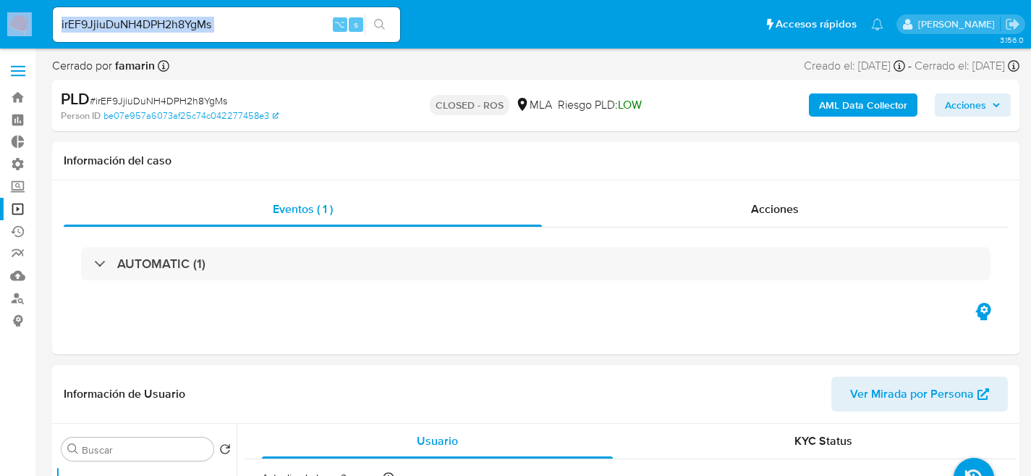
select select "10"
click at [269, 19] on input "irEF9JjiuDuNH4DPH2h8YgMs" at bounding box center [226, 24] width 347 height 19
paste input "bqYCmIo4BNdTcd5CnpZVupDT"
type input "bqYCmIo4BNdTcd5CnpZVupDT"
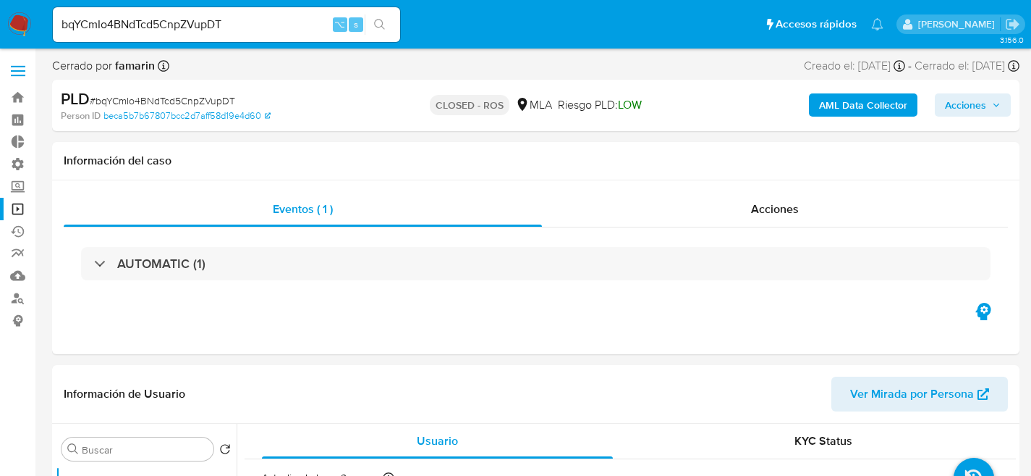
select select "10"
click at [284, 169] on div "Información del caso" at bounding box center [536, 161] width 968 height 38
click at [282, 25] on input "bqYCmIo4BNdTcd5CnpZVupDT" at bounding box center [226, 24] width 347 height 19
paste input "uUHJUZGOxJWU3iUY0UHoWkBn"
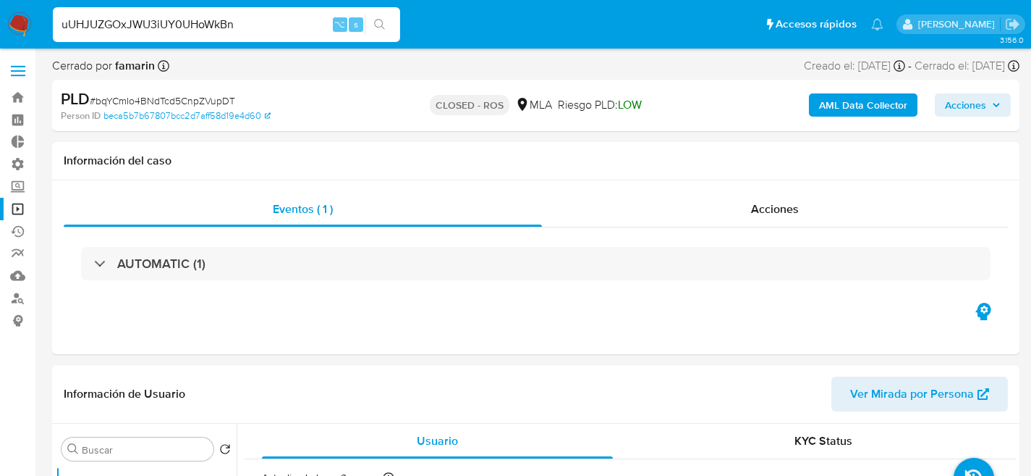
type input "uUHJUZGOxJWU3iUY0UHoWkBn"
select select "10"
click at [197, 41] on div "uUHJUZGOxJWU3iUY0UHoWkBn ⌥ s" at bounding box center [226, 24] width 347 height 41
click at [203, 12] on div "uUHJUZGOxJWU3iUY0UHoWkBn ⌥ s" at bounding box center [226, 24] width 347 height 35
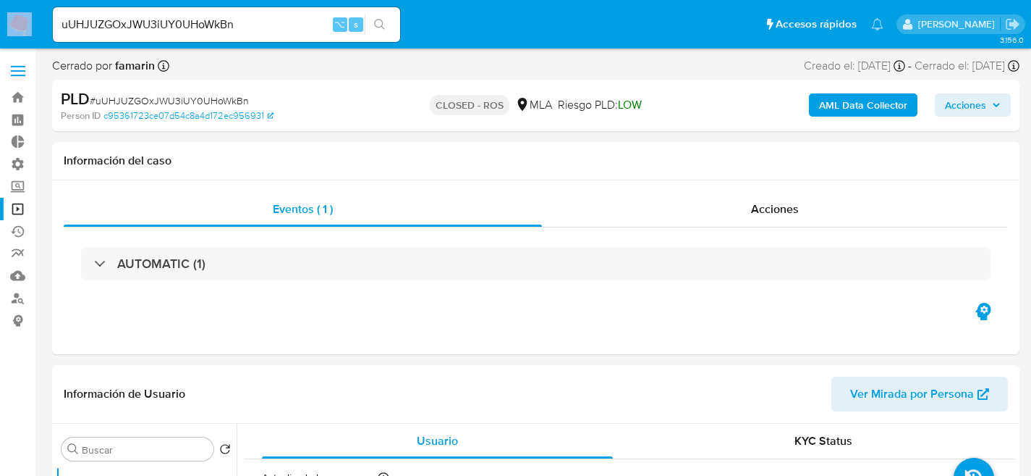
click at [203, 12] on div "uUHJUZGOxJWU3iUY0UHoWkBn ⌥ s" at bounding box center [226, 24] width 347 height 35
click at [223, 14] on div "uUHJUZGOxJWU3iUY0UHoWkBn ⌥ s" at bounding box center [226, 24] width 347 height 35
click at [225, 17] on input "uUHJUZGOxJWU3iUY0UHoWkBn" at bounding box center [226, 24] width 347 height 19
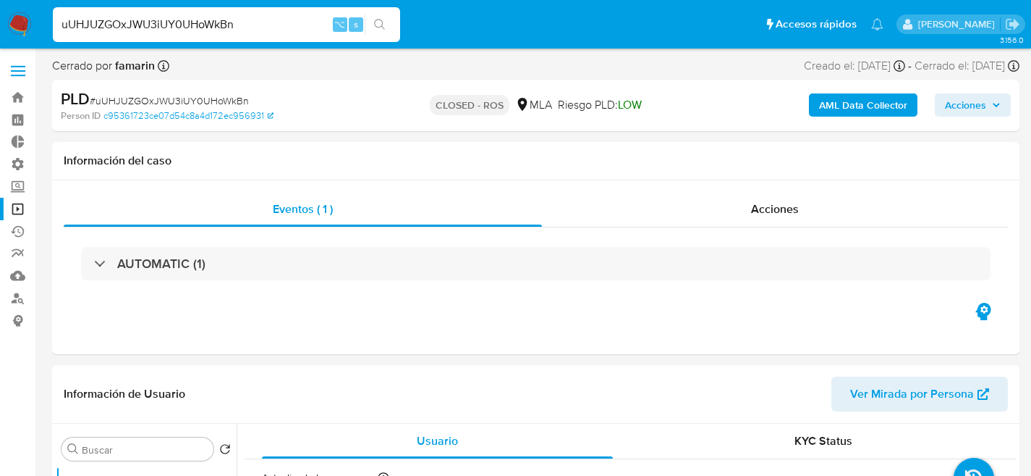
click at [225, 17] on input "uUHJUZGOxJWU3iUY0UHoWkBn" at bounding box center [226, 24] width 347 height 19
paste input "Jy7hxPZ56H9cQwLHZy1997TP"
type input "Jy7hxPZ56H9cQwLHZy1997TP"
select select "10"
